Goal: Task Accomplishment & Management: Use online tool/utility

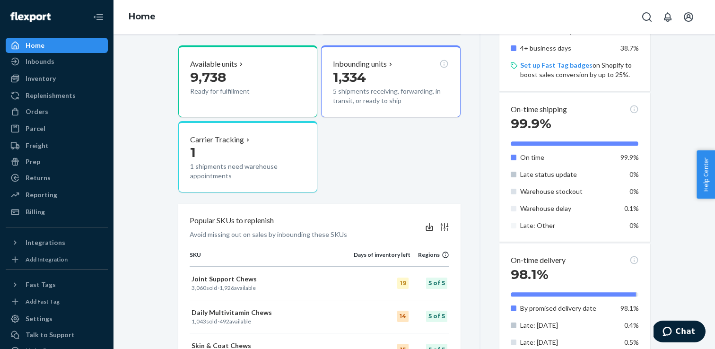
scroll to position [364, 0]
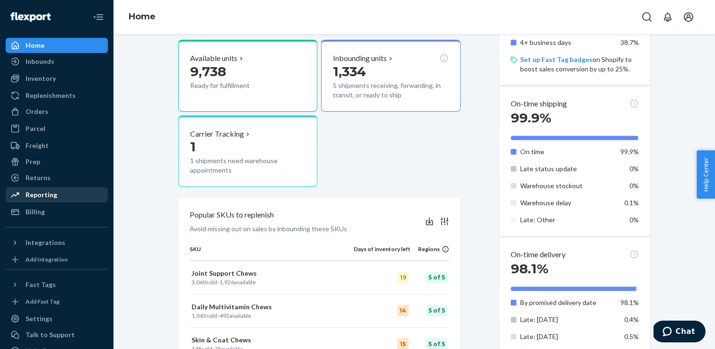
click at [47, 196] on div "Reporting" at bounding box center [42, 194] width 32 height 9
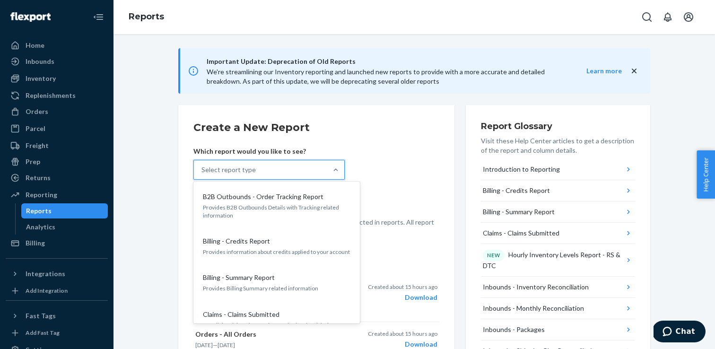
click at [239, 177] on div "Select report type" at bounding box center [260, 169] width 133 height 19
click at [202, 174] on input "option B2B Outbounds - Order Tracking Report focused, 1 of 33. 33 results avail…" at bounding box center [201, 169] width 1 height 9
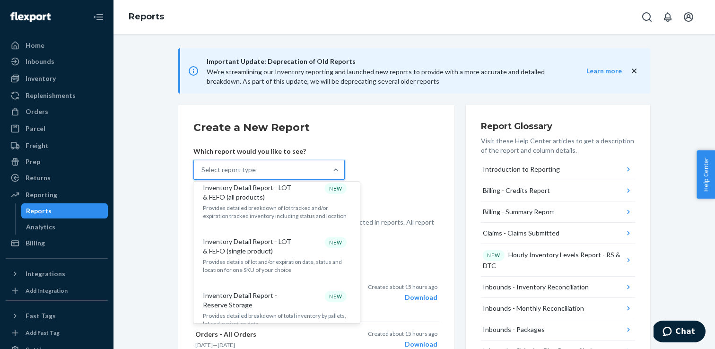
scroll to position [489, 0]
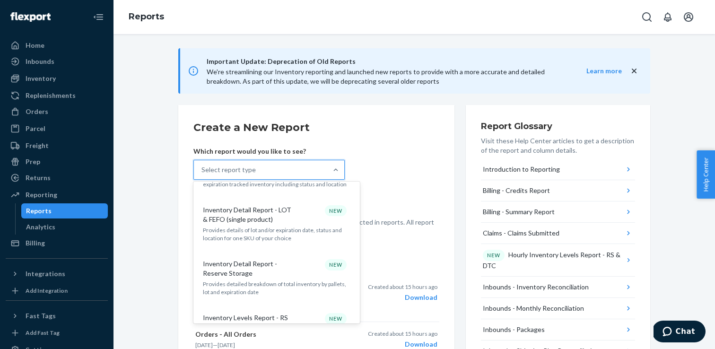
click at [232, 259] on p "Inventory Detail Report - Reserve Storage" at bounding box center [248, 268] width 91 height 19
click at [202, 174] on input "option Inventory Detail Report - Reserve Storage focused, 13 of 33. 33 results …" at bounding box center [201, 169] width 1 height 9
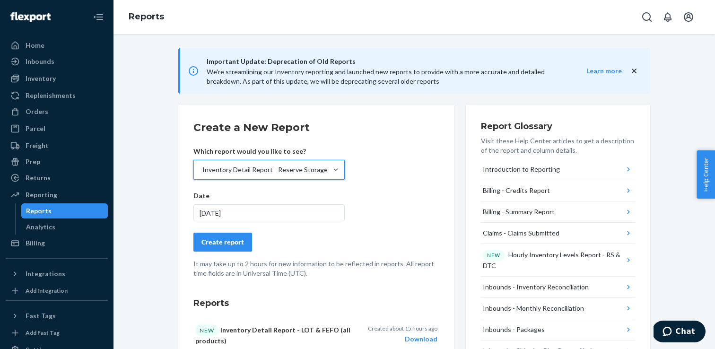
click at [223, 236] on button "Create report" at bounding box center [222, 242] width 59 height 19
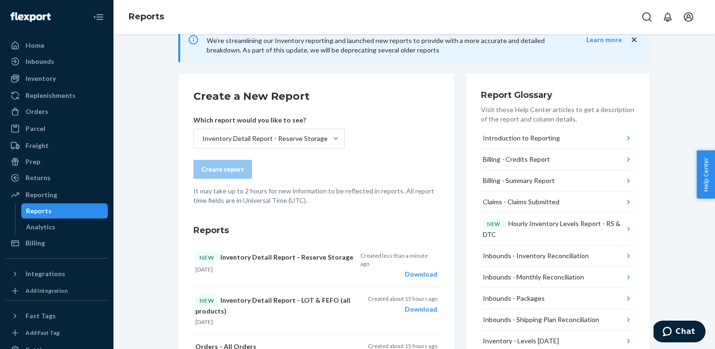
scroll to position [75, 0]
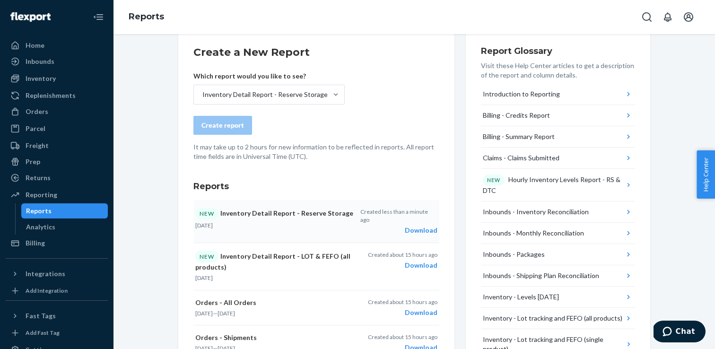
click at [426, 226] on div "Download" at bounding box center [398, 230] width 77 height 9
click at [680, 20] on button "Open account menu" at bounding box center [688, 17] width 19 height 19
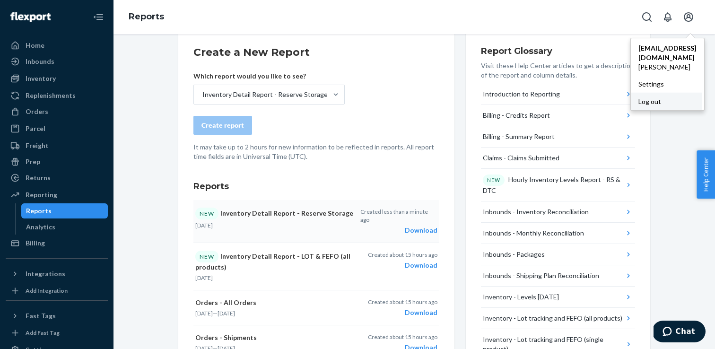
click at [631, 97] on div "Log out" at bounding box center [666, 101] width 71 height 17
